Goal: Information Seeking & Learning: Learn about a topic

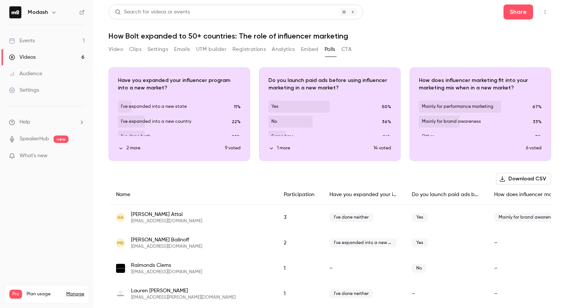
scroll to position [367, 0]
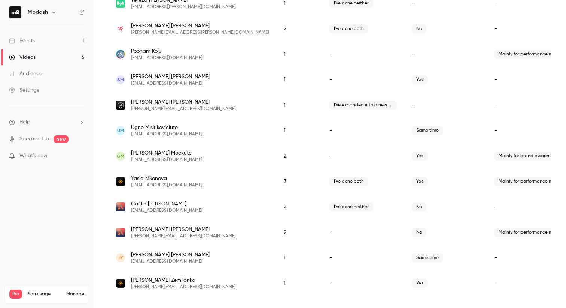
click at [30, 40] on div "Events" at bounding box center [22, 40] width 26 height 7
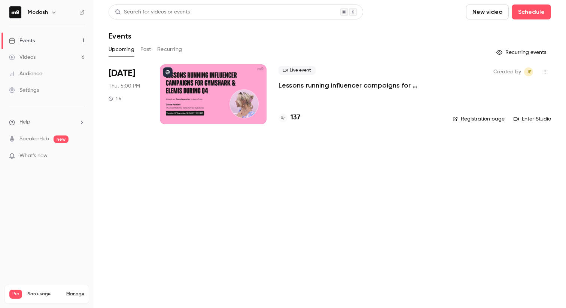
click at [43, 46] on link "Events 1" at bounding box center [47, 41] width 94 height 16
click at [34, 39] on div "Events" at bounding box center [22, 40] width 26 height 7
click at [294, 120] on h4 "138" at bounding box center [296, 118] width 10 height 10
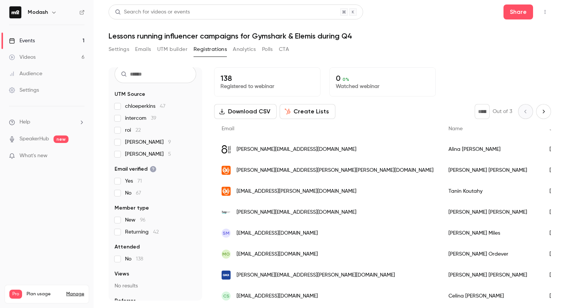
scroll to position [47, 0]
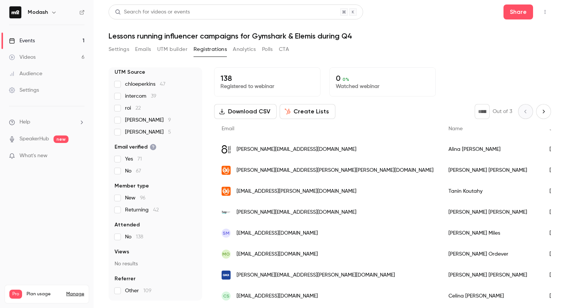
click at [47, 39] on link "Events 1" at bounding box center [47, 41] width 94 height 16
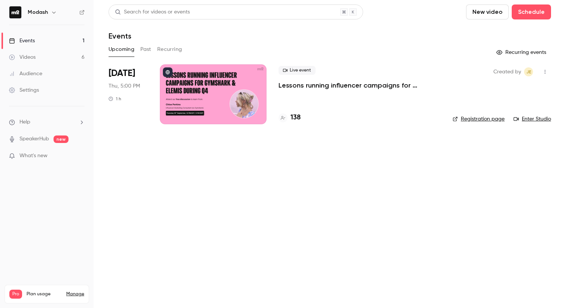
click at [47, 39] on link "Events 1" at bounding box center [47, 41] width 94 height 16
click at [434, 87] on p "Lessons running influencer campaigns for Gymshark & Elemis during Q4" at bounding box center [360, 85] width 162 height 9
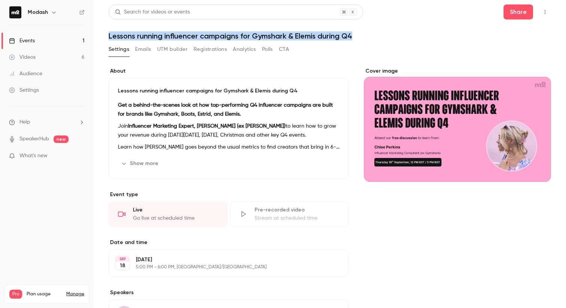
drag, startPoint x: 360, startPoint y: 37, endPoint x: 162, endPoint y: 31, distance: 198.2
click at [162, 31] on header "Search for videos or events Share Lessons running influencer campaigns for Gyms…" at bounding box center [330, 22] width 443 height 36
copy h1 "Lessons running influencer campaigns for Gymshark & Elemis during Q4"
drag, startPoint x: 0, startPoint y: 0, endPoint x: 54, endPoint y: 36, distance: 64.6
click at [54, 36] on link "Events 1" at bounding box center [47, 41] width 94 height 16
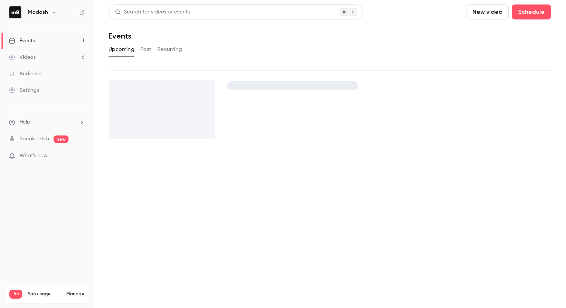
click at [54, 36] on link "Events 1" at bounding box center [47, 41] width 94 height 16
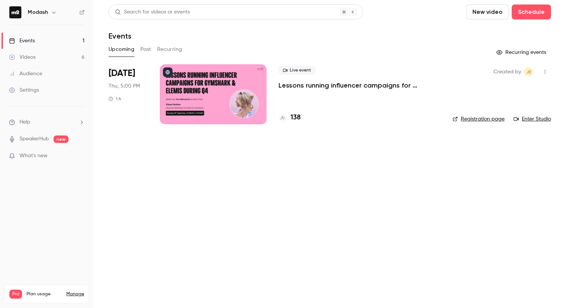
click at [313, 86] on p "Lessons running influencer campaigns for Gymshark & Elemis during Q4" at bounding box center [360, 85] width 162 height 9
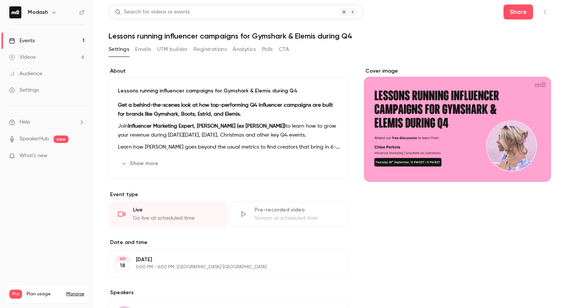
click at [206, 49] on button "Registrations" at bounding box center [210, 49] width 33 height 12
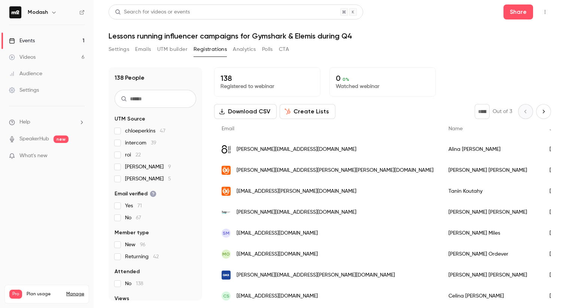
click at [248, 50] on button "Analytics" at bounding box center [244, 49] width 23 height 12
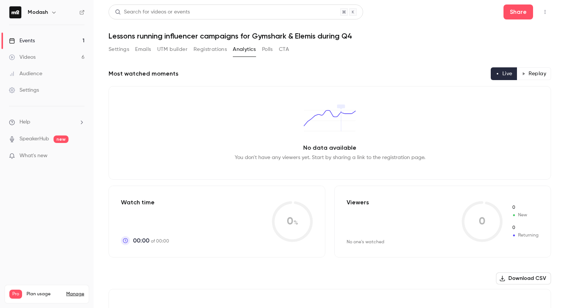
click at [147, 48] on button "Emails" at bounding box center [143, 49] width 16 height 12
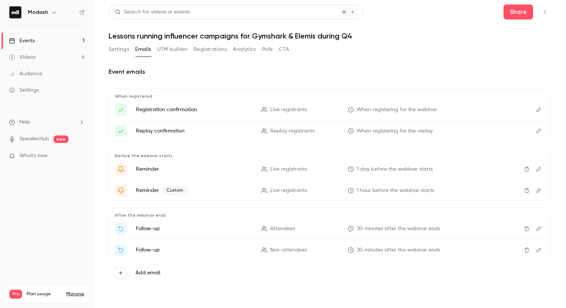
click at [318, 196] on li "Reminder Custom Live registrants 1 hour before the webinar starts" at bounding box center [330, 191] width 430 height 12
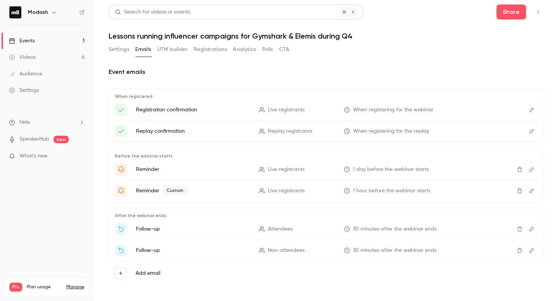
click at [46, 37] on link "Events 1" at bounding box center [47, 41] width 94 height 16
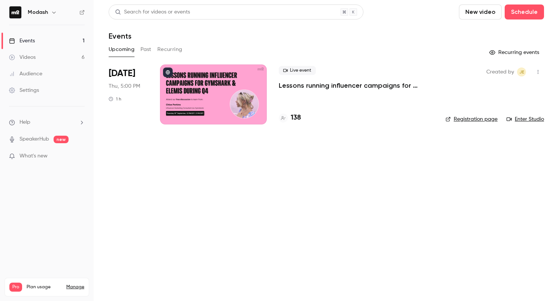
click at [206, 112] on div at bounding box center [213, 94] width 107 height 60
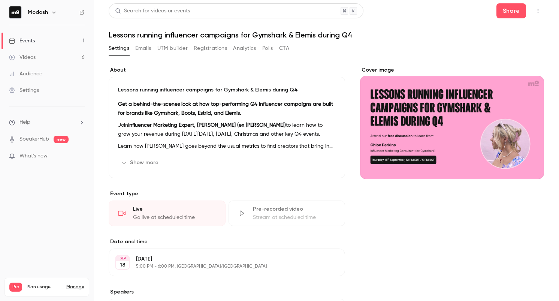
scroll to position [1, 0]
